Goal: Find specific page/section: Find specific page/section

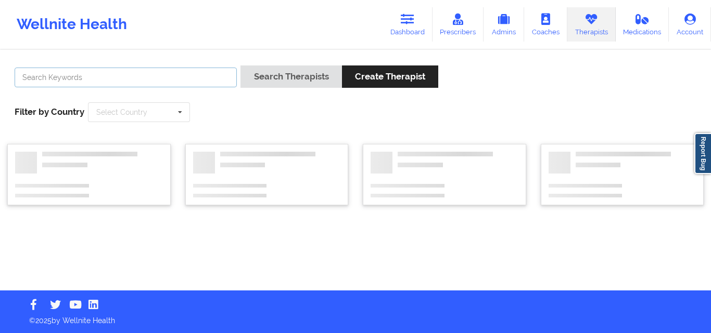
click at [153, 83] on input "text" at bounding box center [126, 78] width 222 height 20
paste input "Elnaz J Afousi"
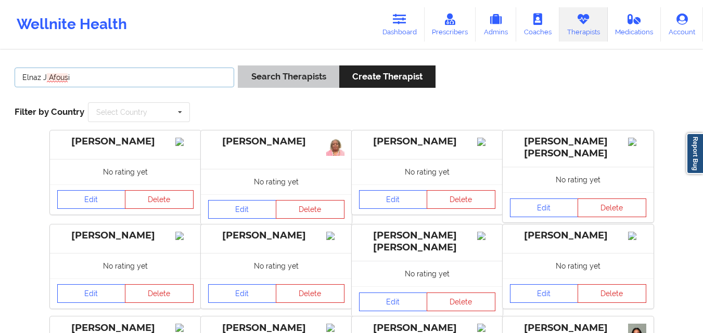
type input "Elnaz J Afousi"
click at [281, 72] on button "Search Therapists" at bounding box center [288, 77] width 101 height 22
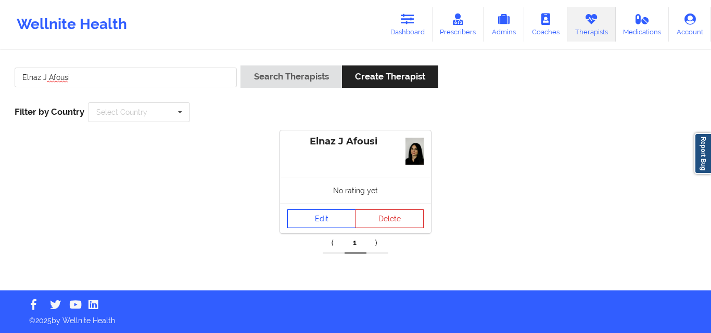
click at [332, 210] on link "Edit" at bounding box center [321, 219] width 69 height 19
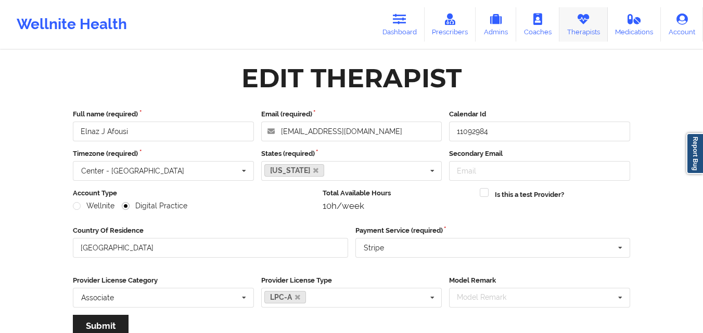
click at [576, 25] on link "Therapists" at bounding box center [583, 24] width 48 height 34
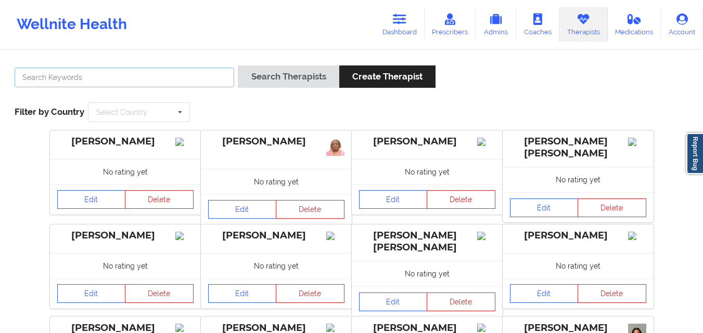
click at [177, 73] on input "text" at bounding box center [125, 78] width 220 height 20
paste input "Elnaz J Afousi"
type input "Elnaz J Afousi"
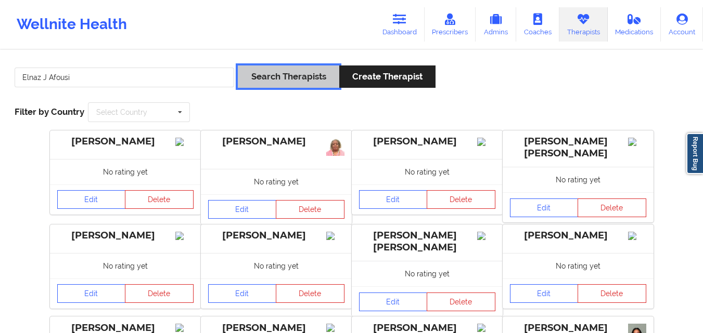
click at [259, 75] on button "Search Therapists" at bounding box center [288, 77] width 101 height 22
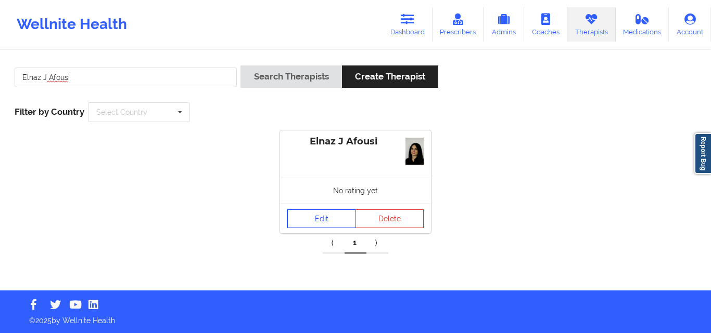
click at [321, 220] on link "Edit" at bounding box center [321, 219] width 69 height 19
